Goal: Browse casually

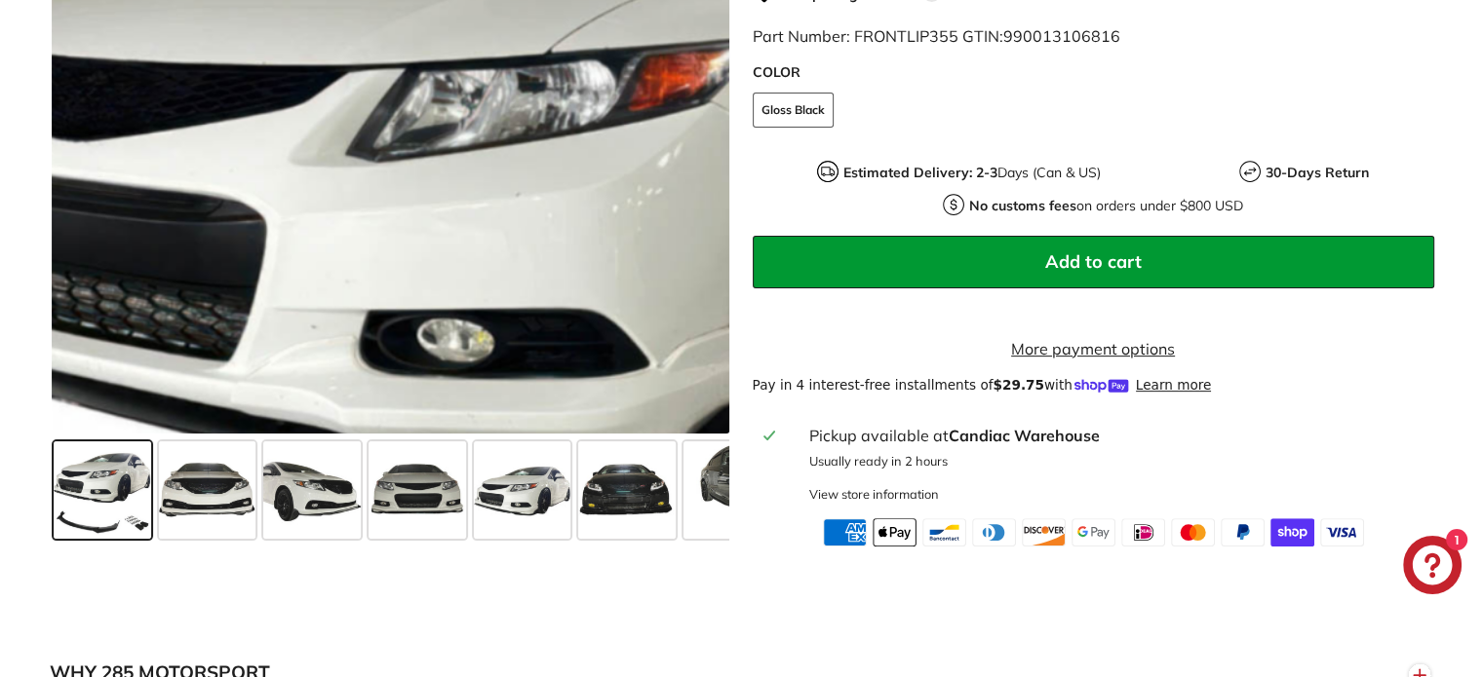
scroll to position [616, 0]
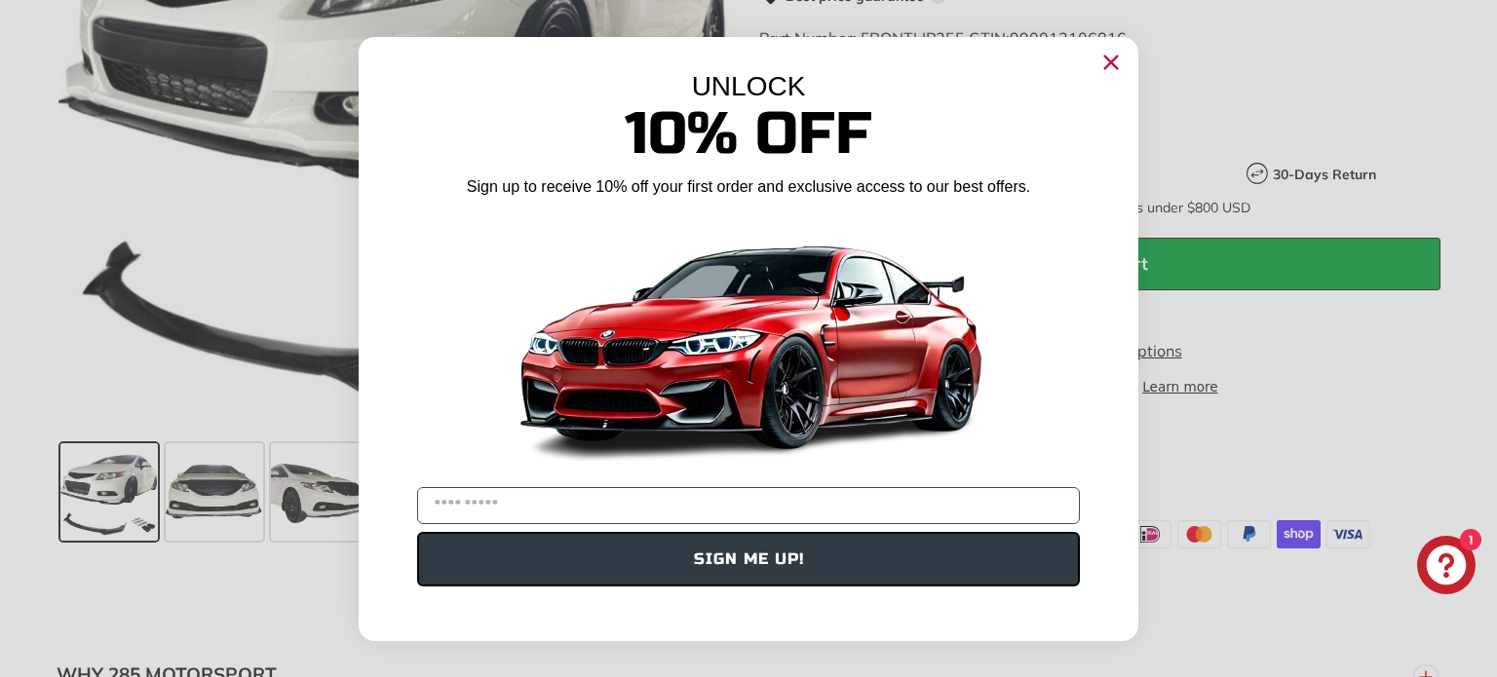
click at [1112, 55] on circle "Close dialog" at bounding box center [1111, 61] width 29 height 29
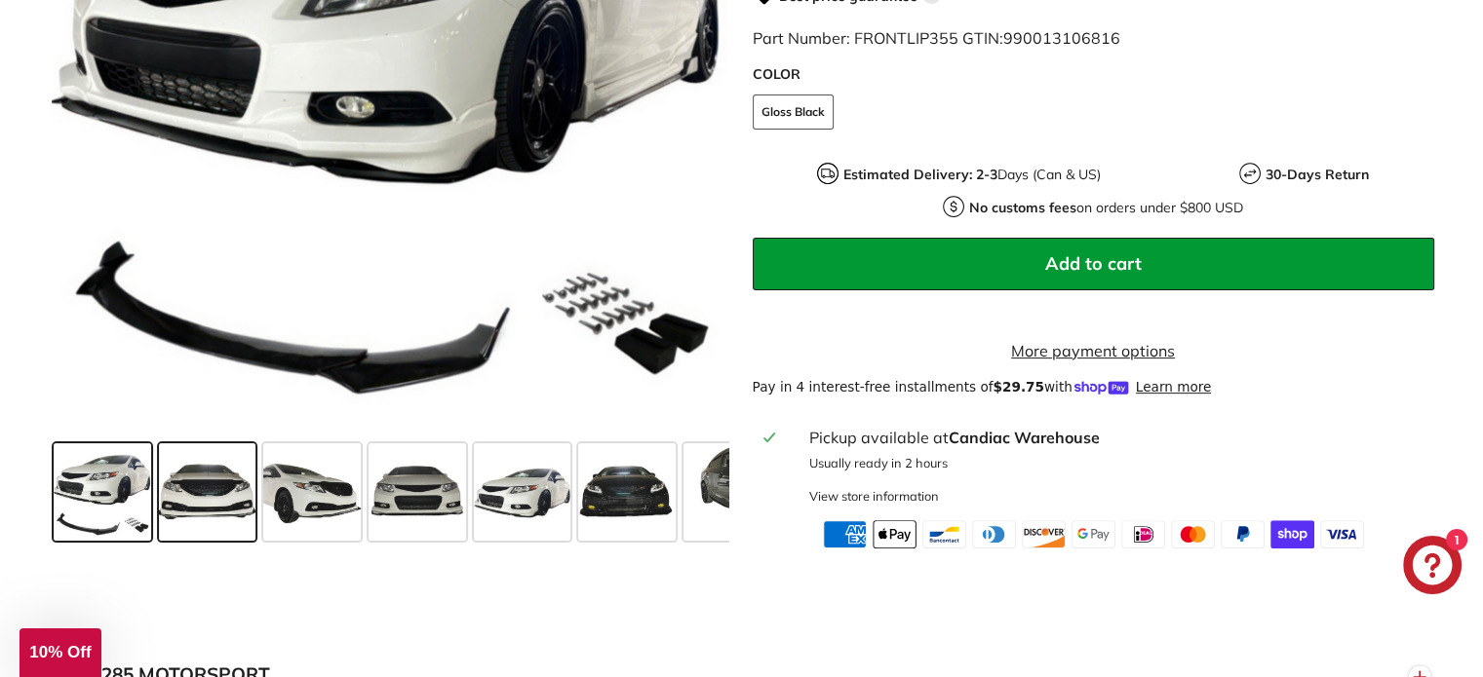
click at [211, 507] on span at bounding box center [207, 491] width 97 height 97
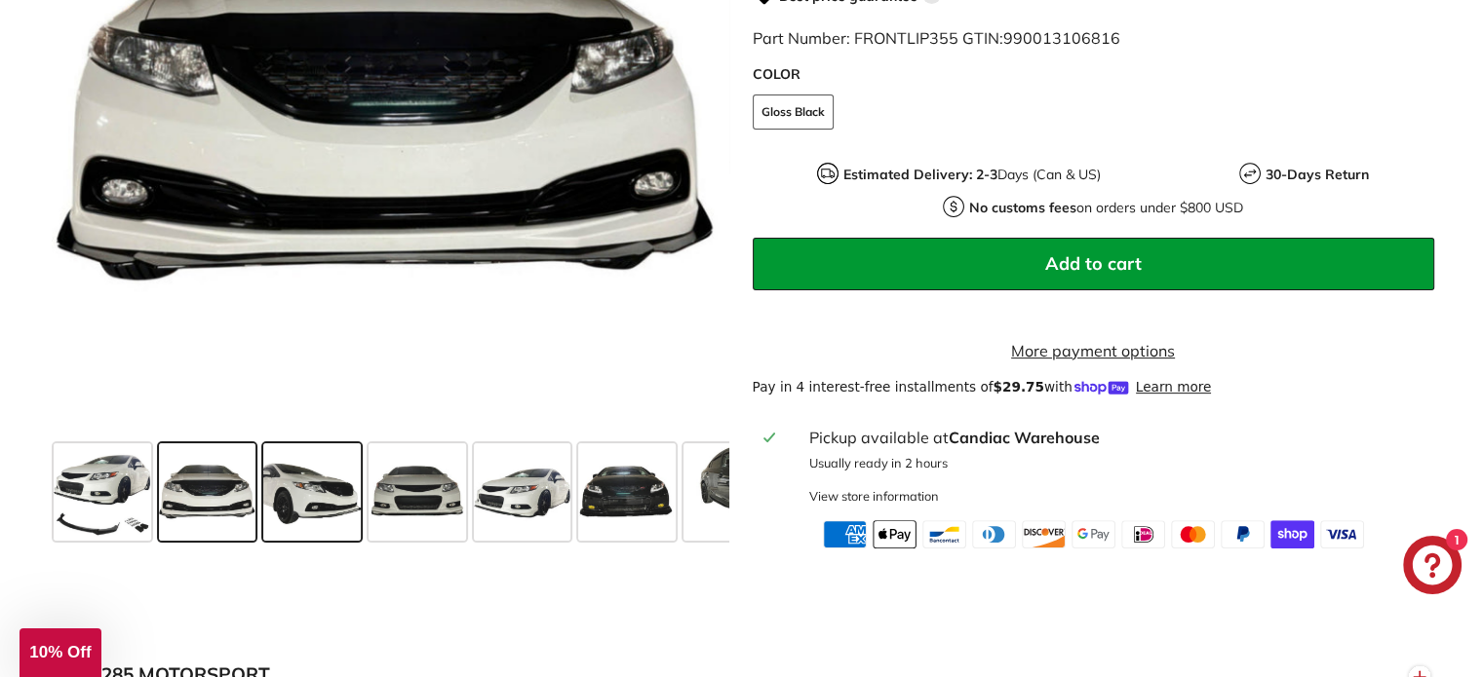
click at [317, 490] on span at bounding box center [311, 491] width 97 height 97
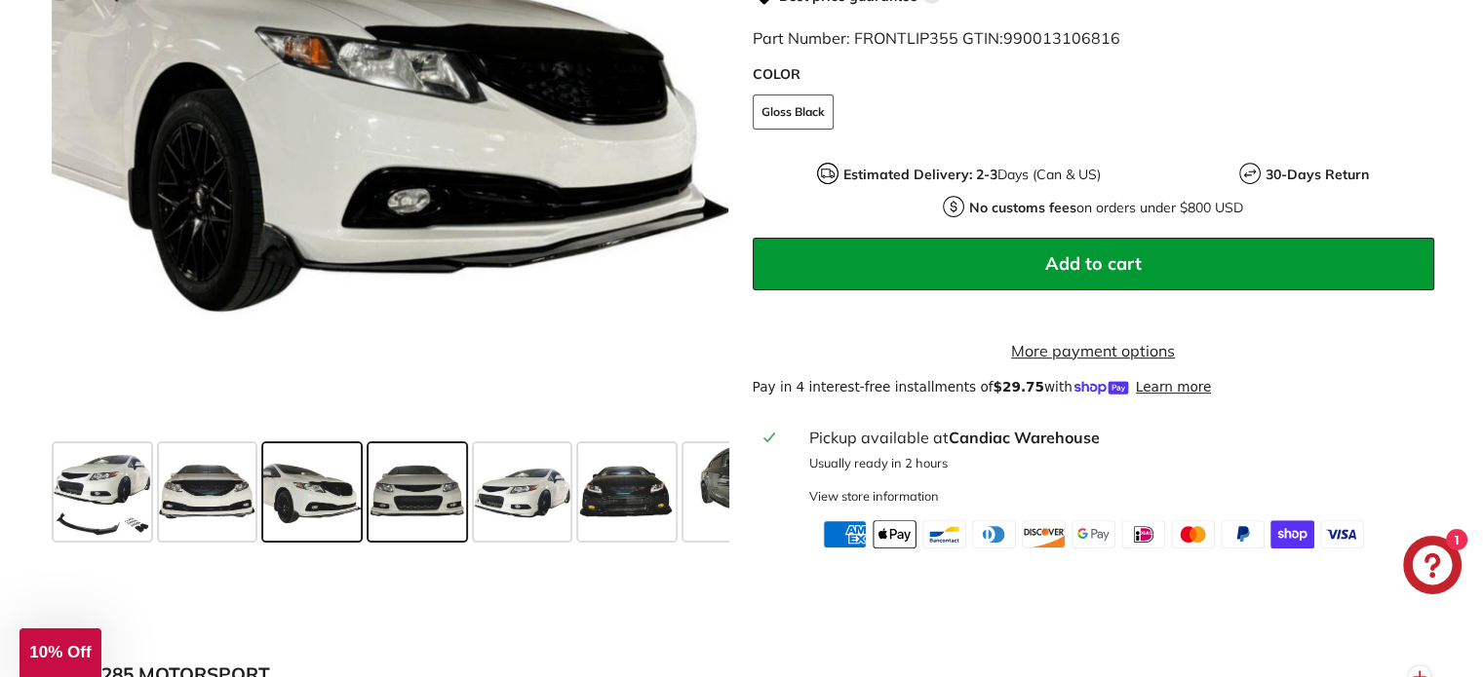
click at [410, 487] on span at bounding box center [416, 491] width 97 height 97
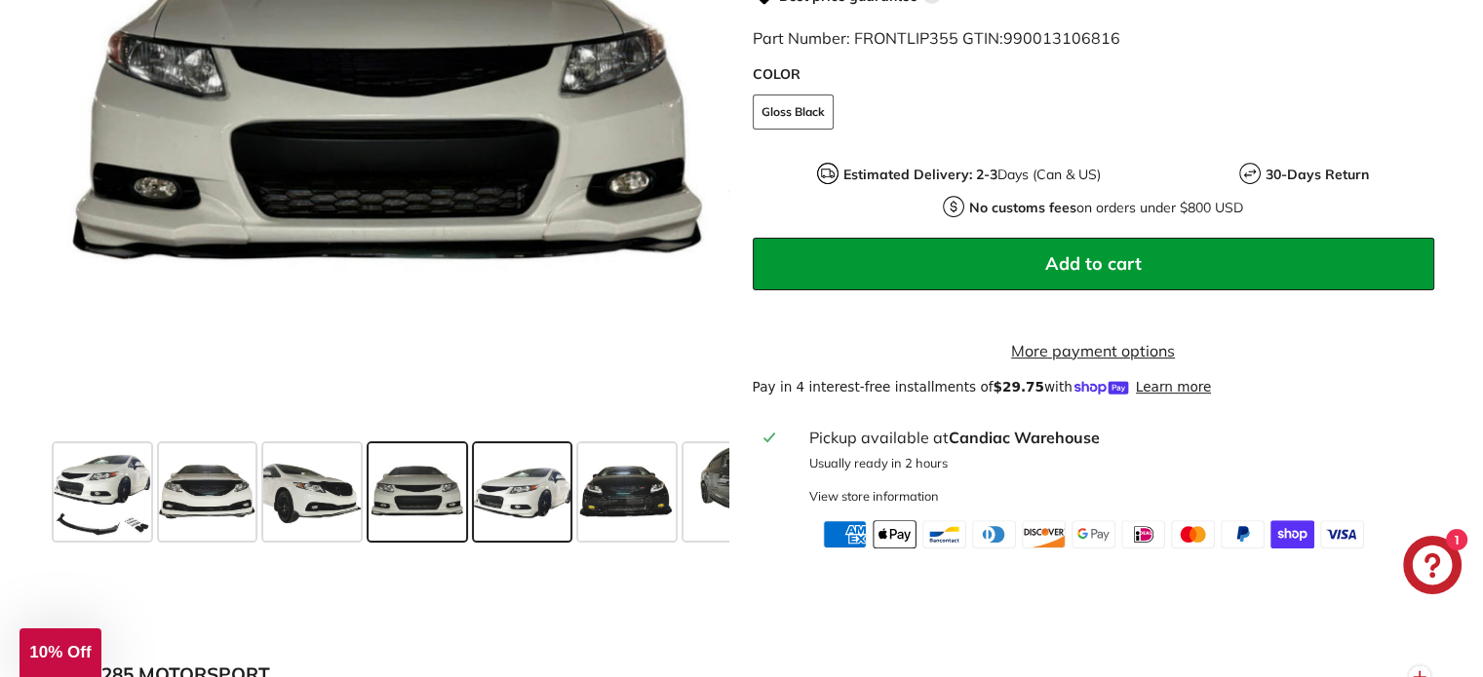
click at [517, 488] on span at bounding box center [522, 491] width 97 height 97
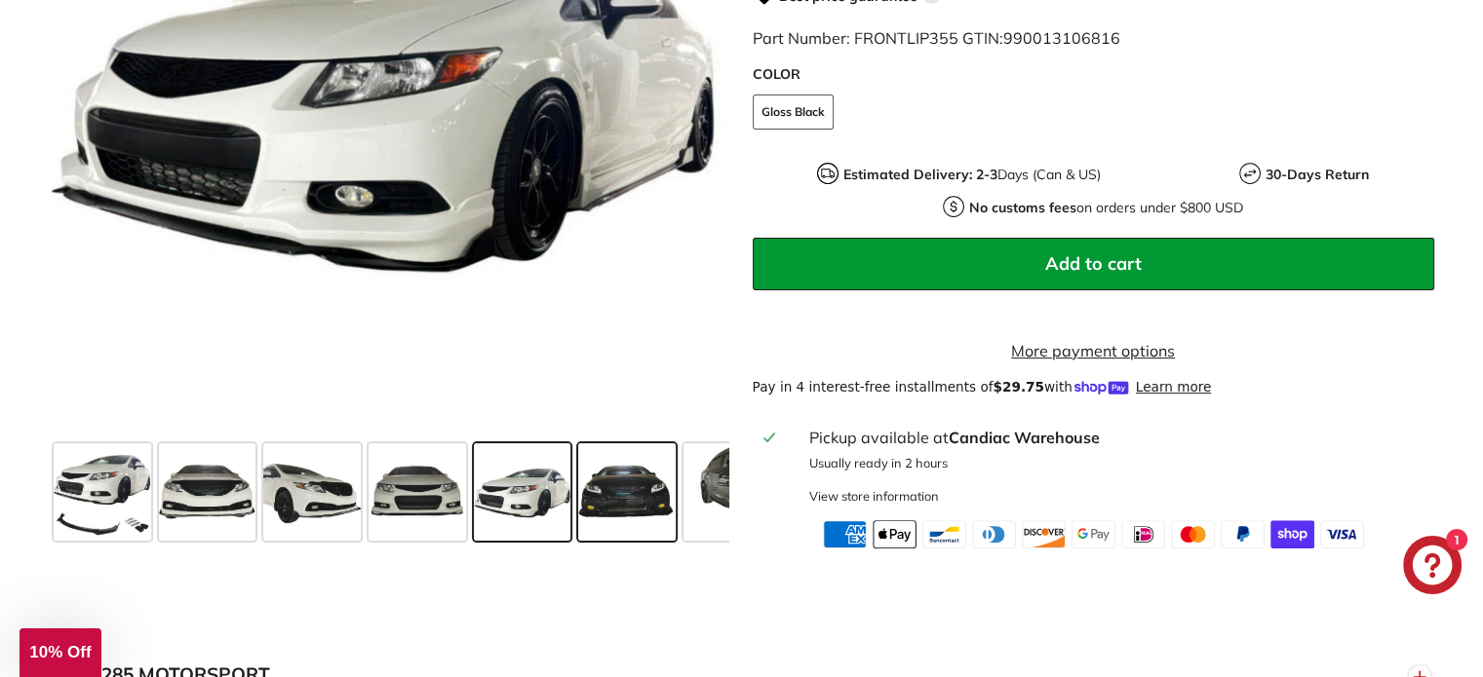
click at [623, 494] on span at bounding box center [626, 491] width 97 height 97
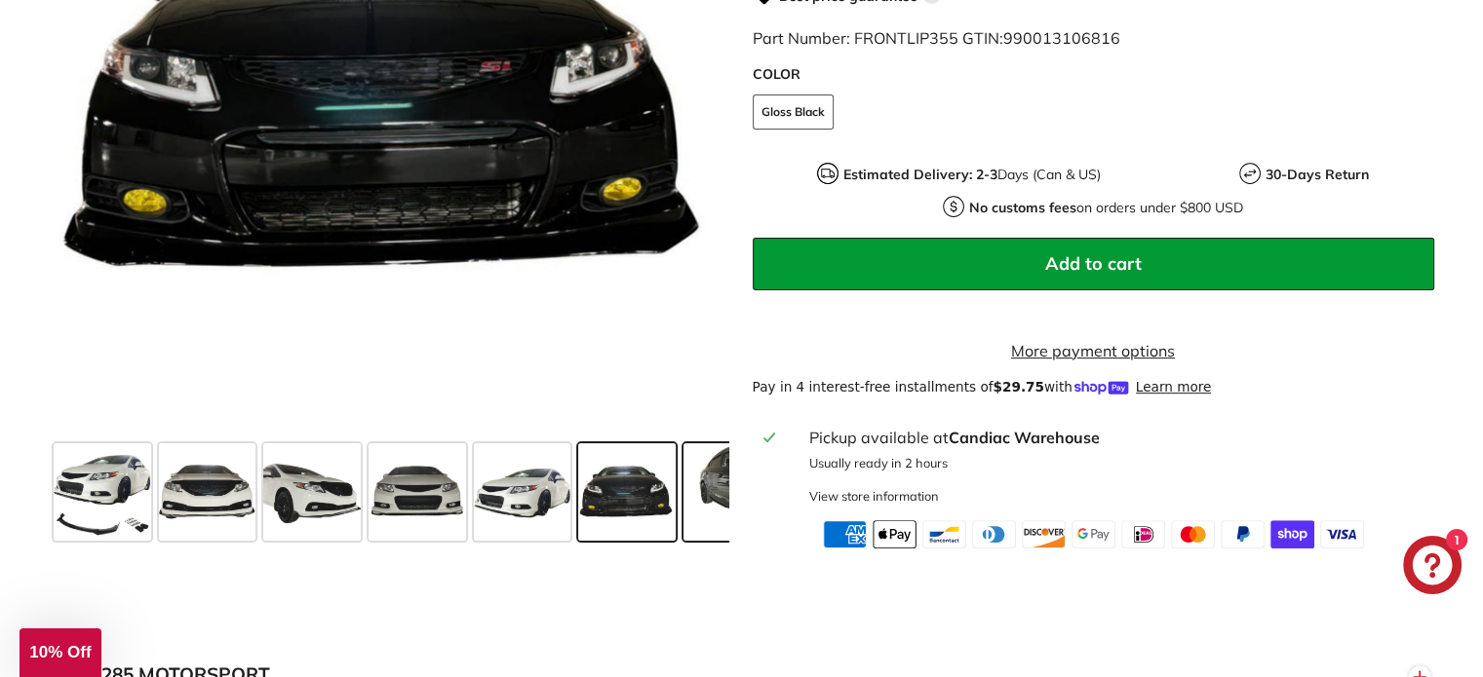
click at [703, 485] on span at bounding box center [731, 491] width 97 height 97
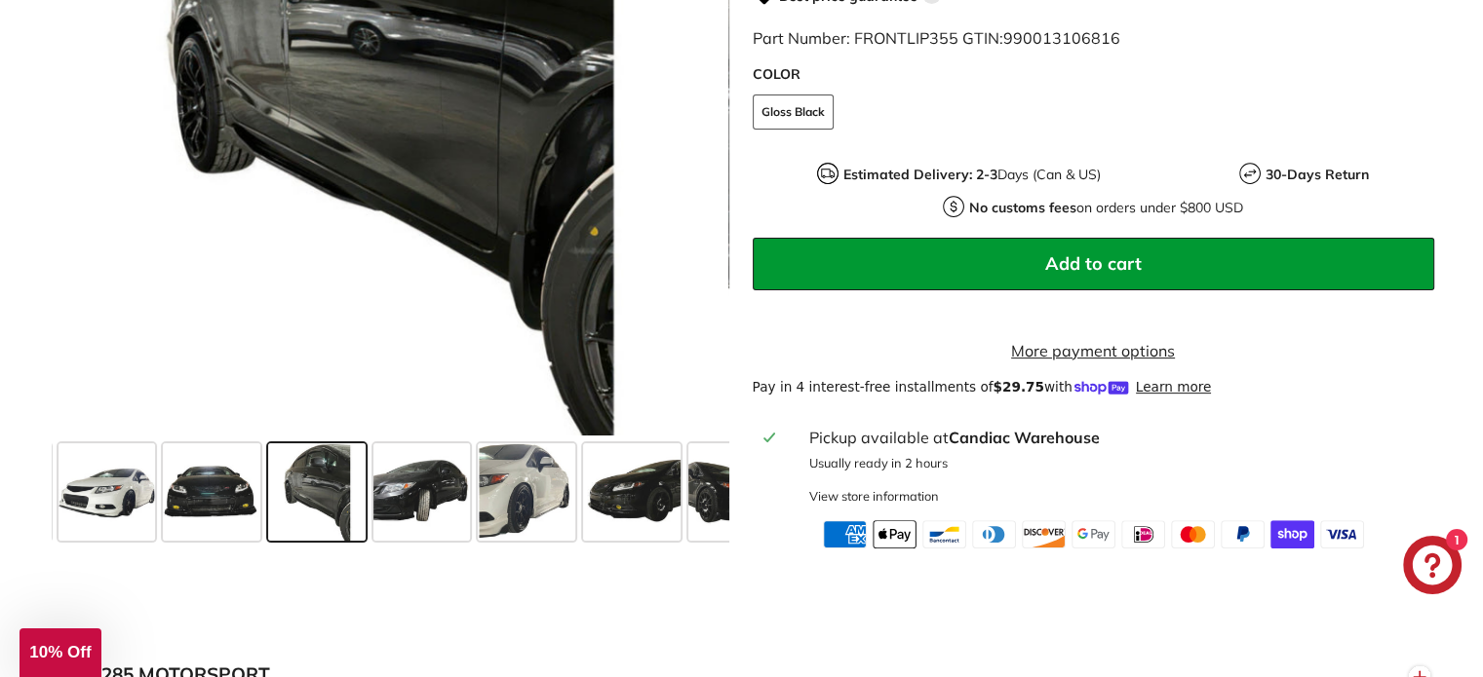
scroll to position [0, 0]
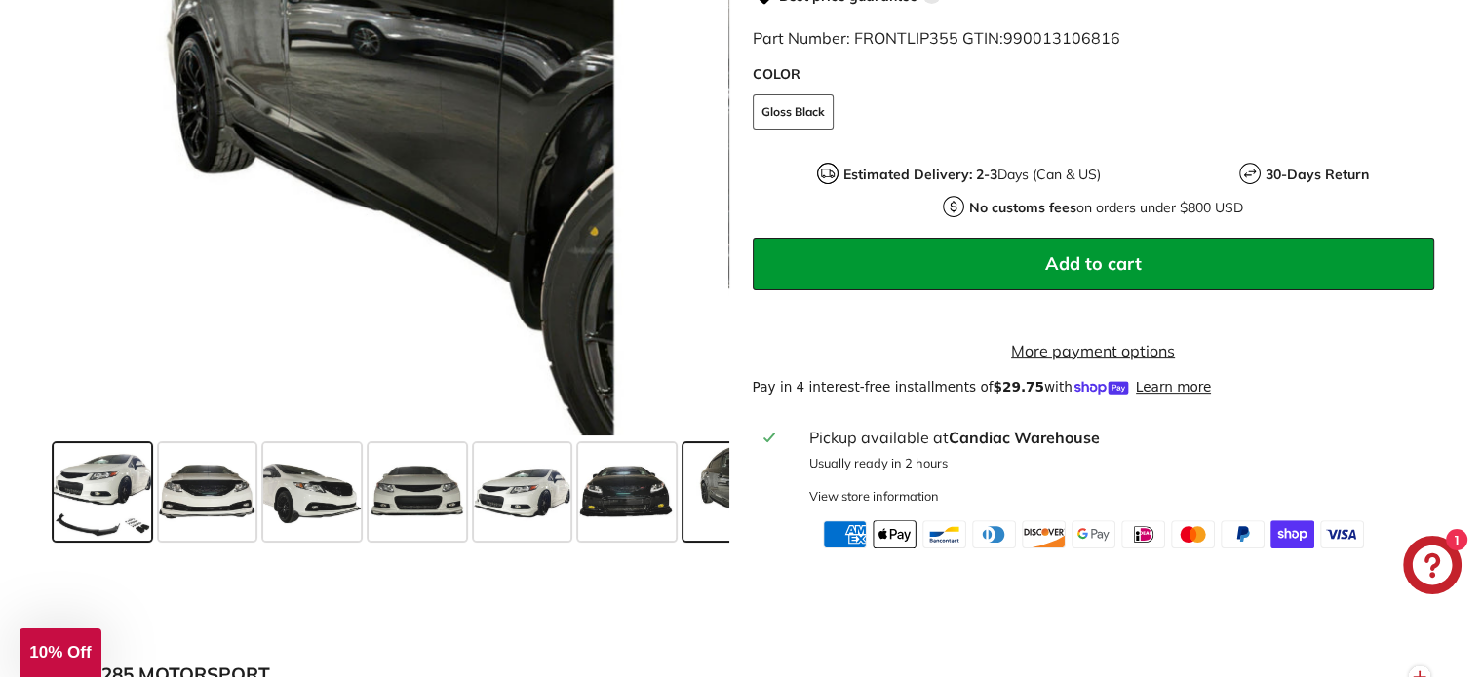
click at [97, 521] on span at bounding box center [102, 491] width 97 height 97
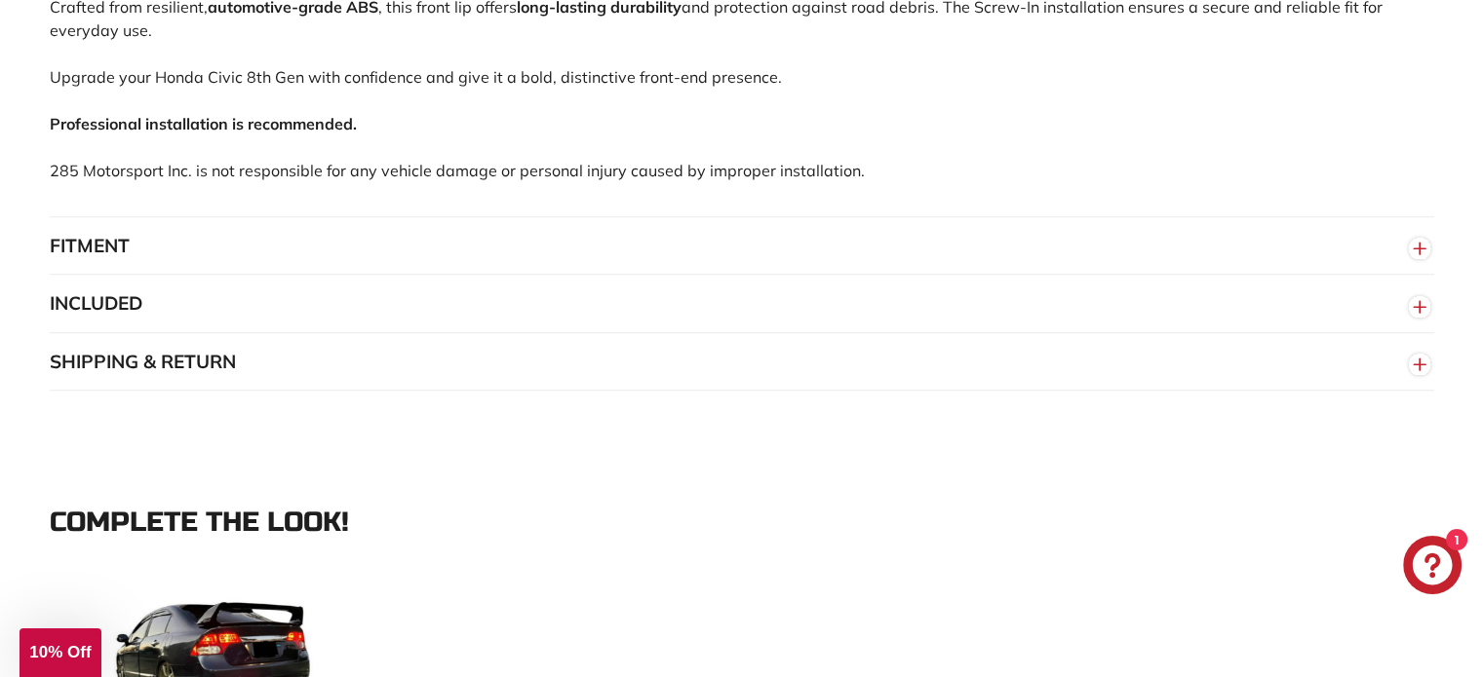
scroll to position [1431, 0]
click at [1421, 258] on circle "button" at bounding box center [1418, 247] width 21 height 21
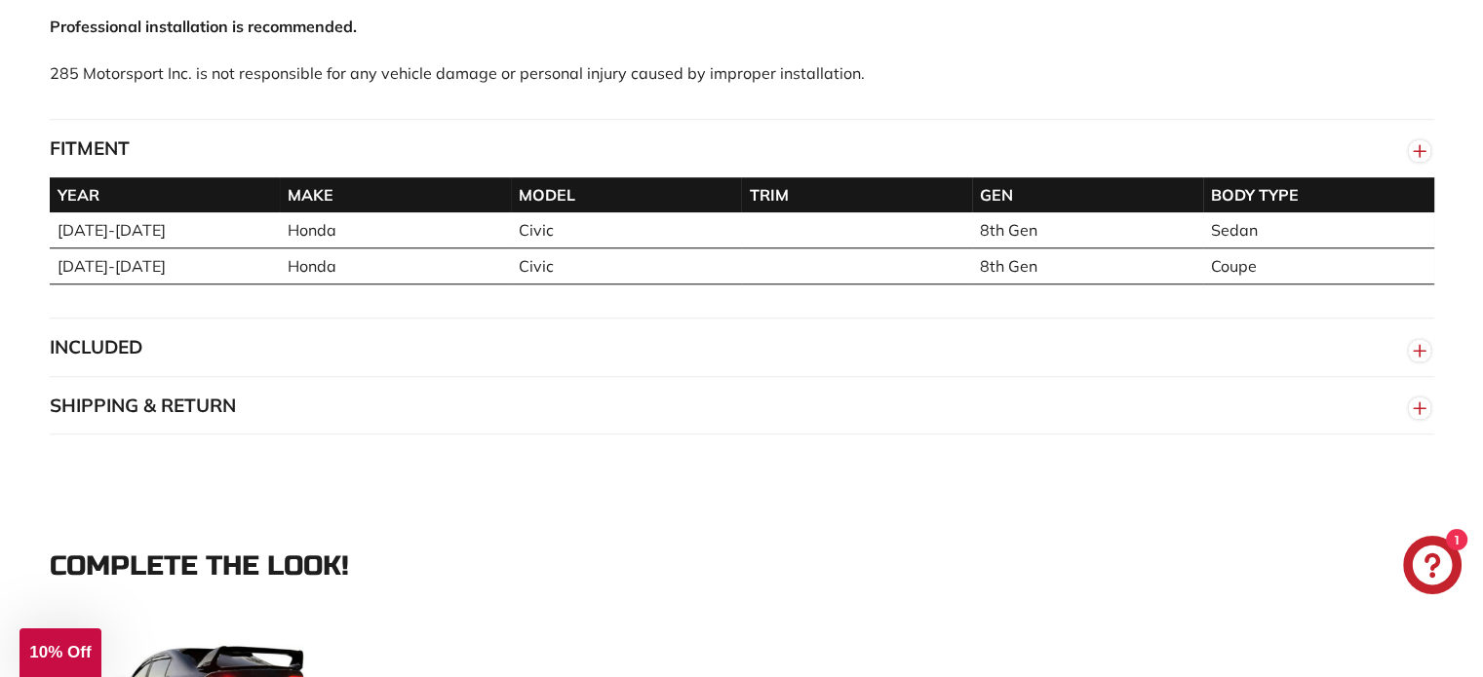
scroll to position [1536, 0]
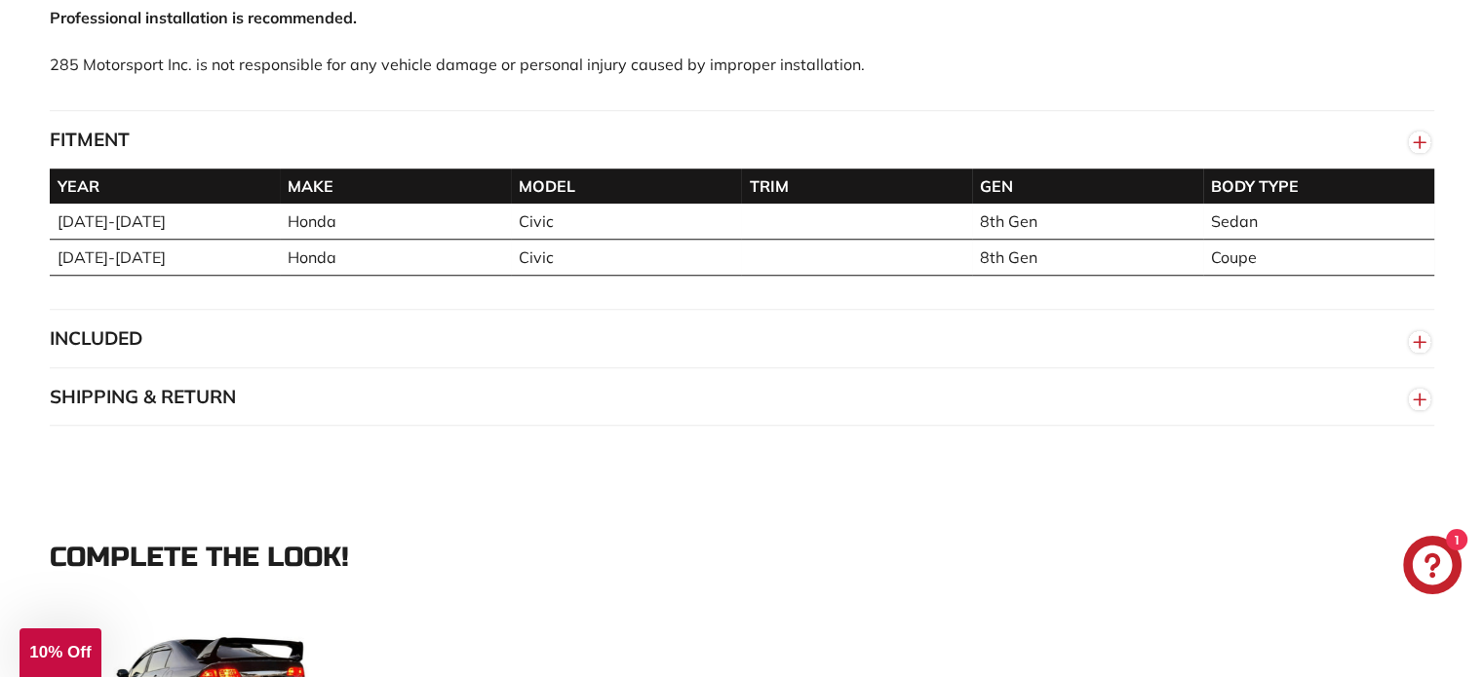
click at [1423, 353] on circle "button" at bounding box center [1418, 341] width 21 height 21
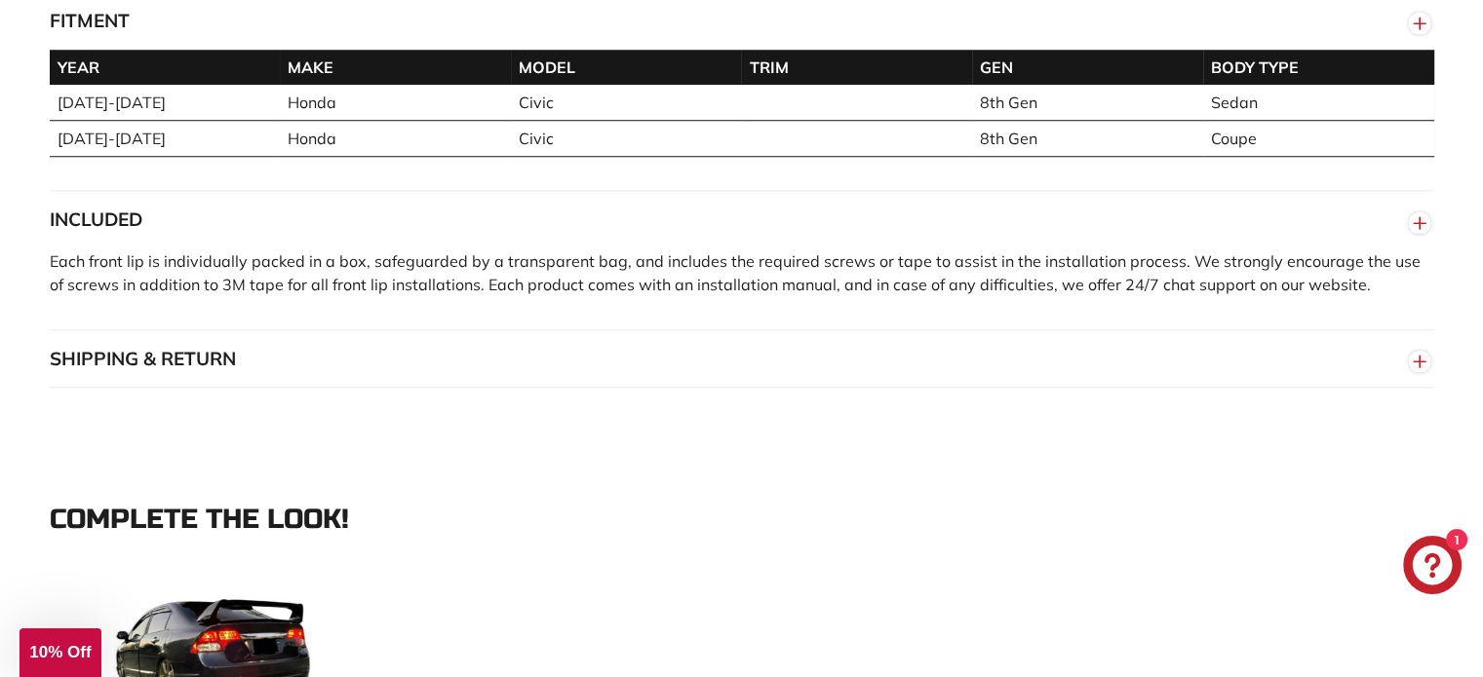
scroll to position [1660, 0]
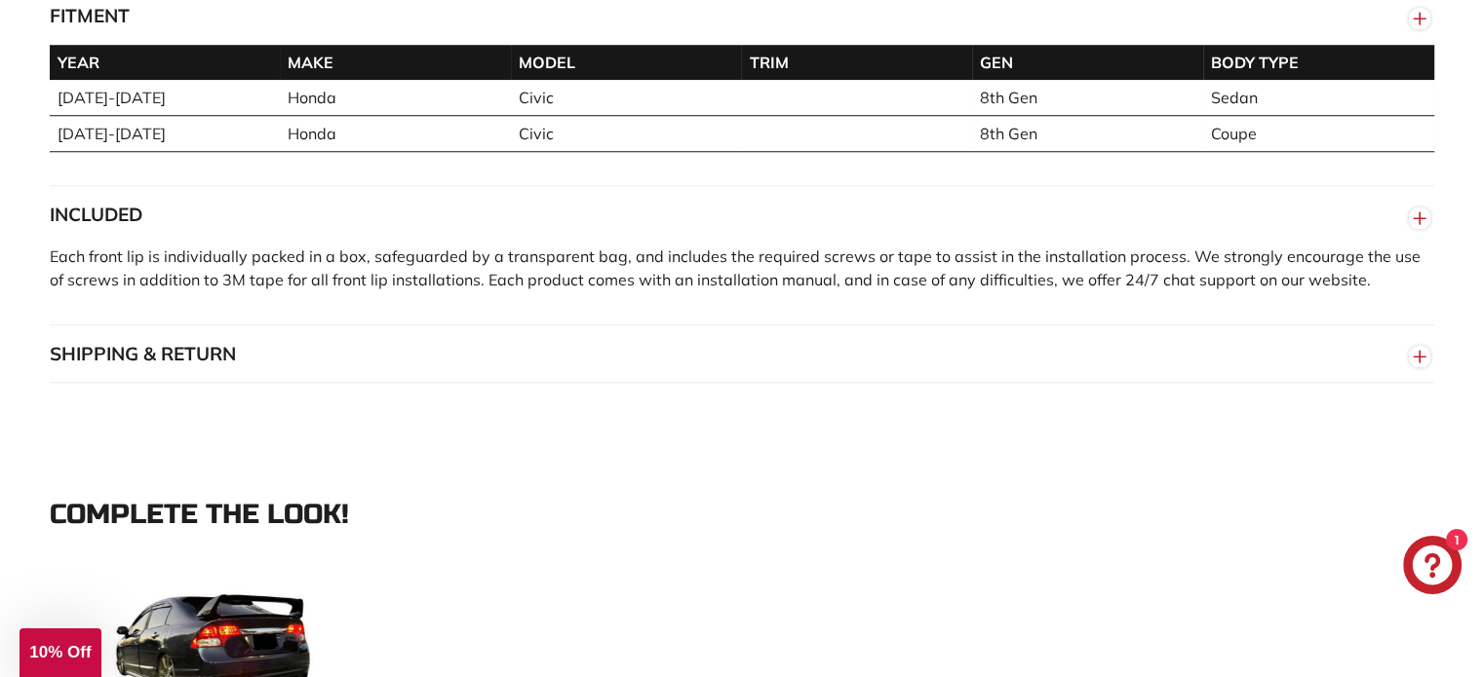
click at [1420, 367] on circle "button" at bounding box center [1418, 356] width 21 height 21
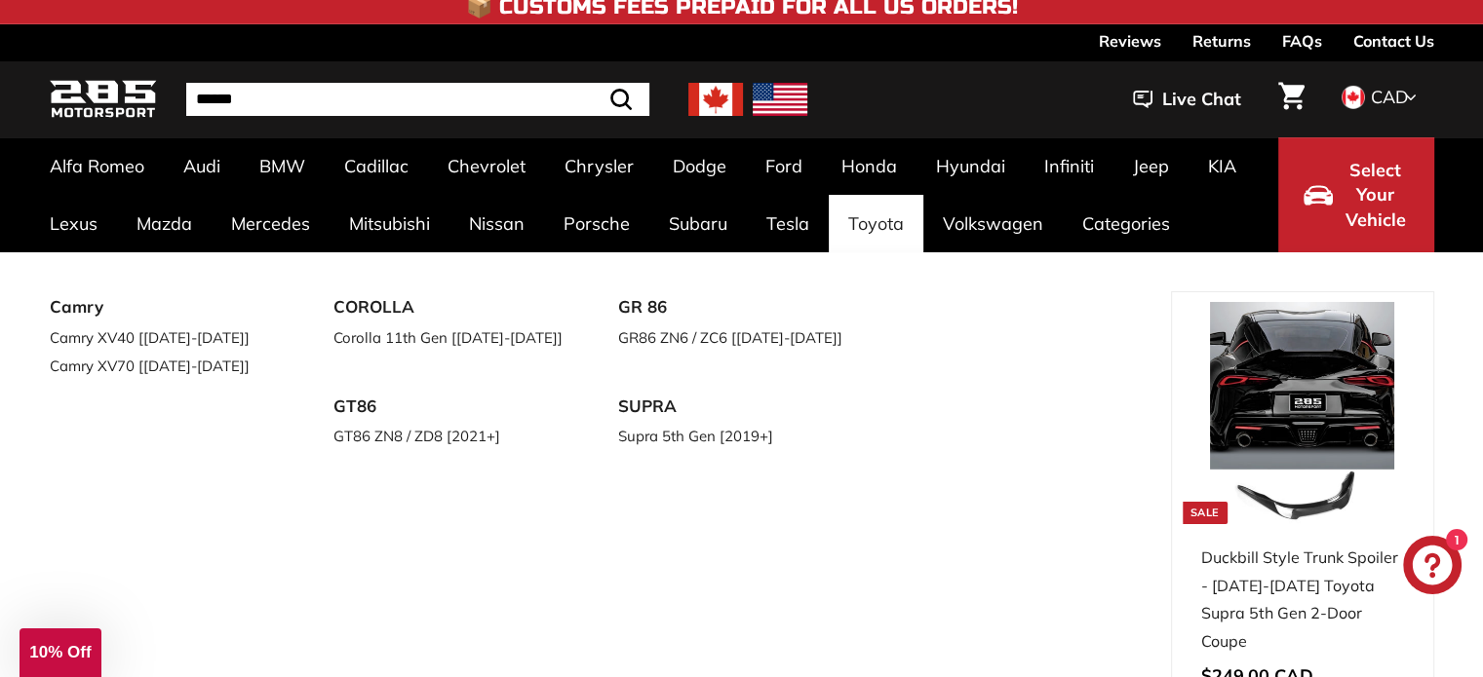
scroll to position [0, 0]
